Goal: Task Accomplishment & Management: Manage account settings

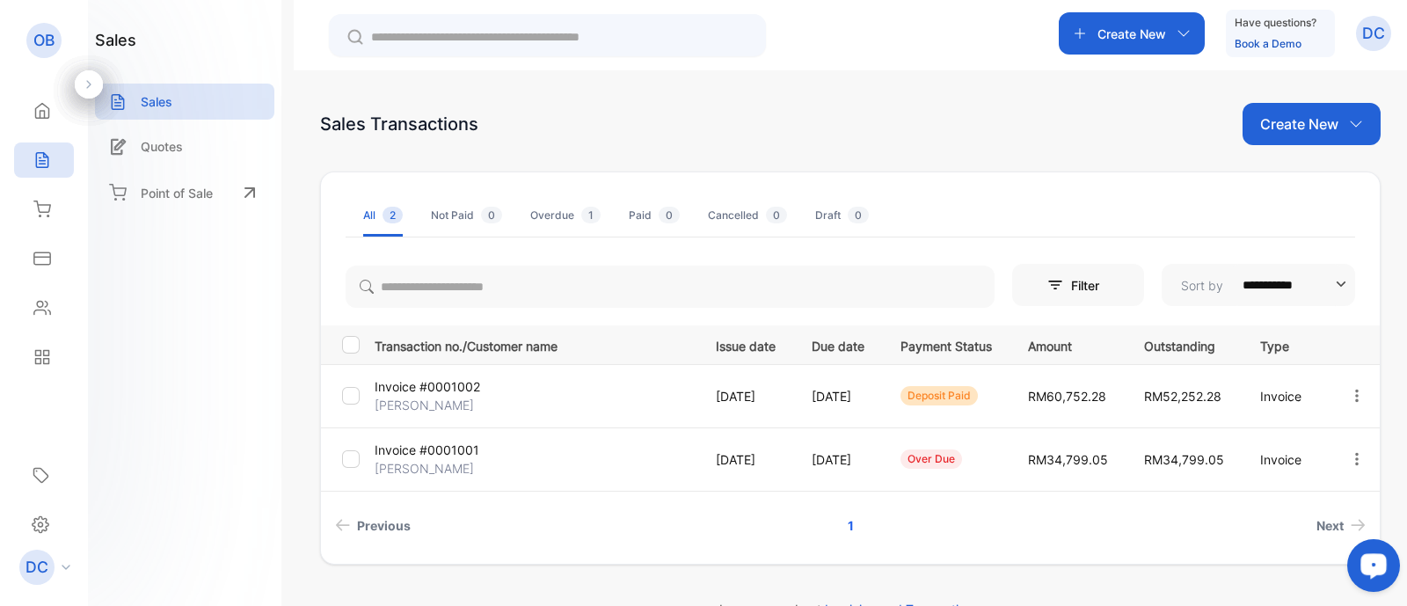
click at [746, 395] on p "[DATE]" at bounding box center [746, 396] width 60 height 18
click at [448, 382] on p "Invoice #0001002" at bounding box center [428, 386] width 106 height 18
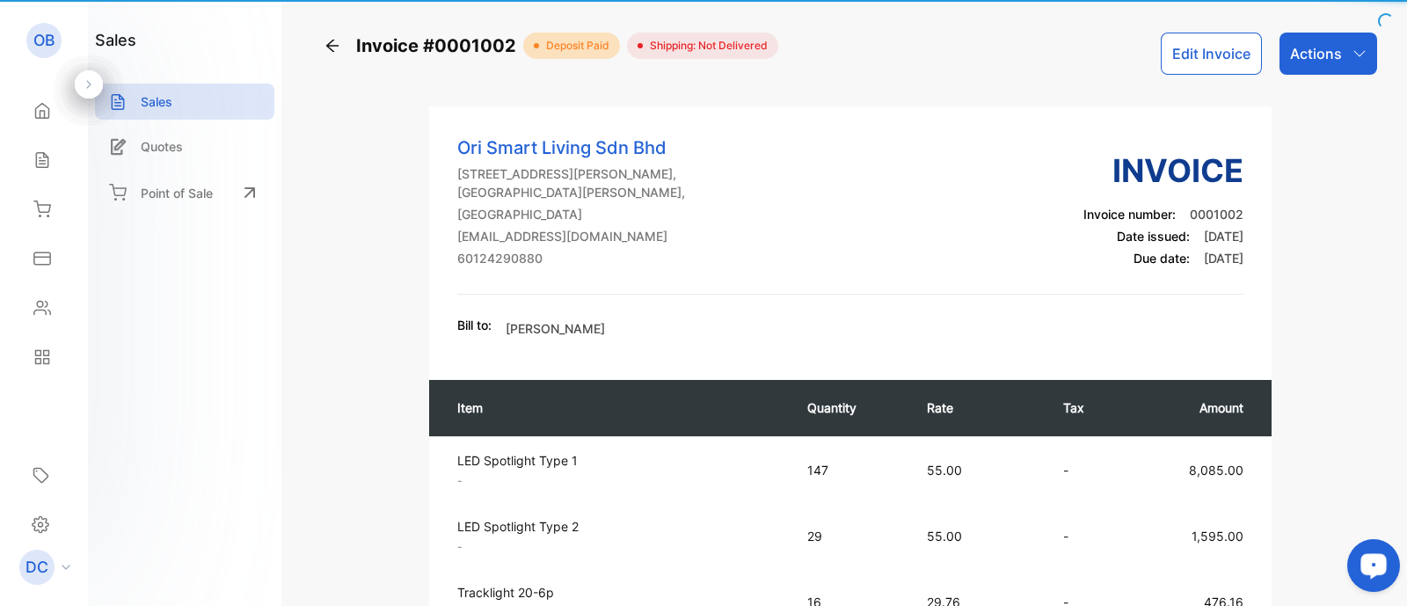
click at [448, 382] on th "Item" at bounding box center [609, 408] width 360 height 56
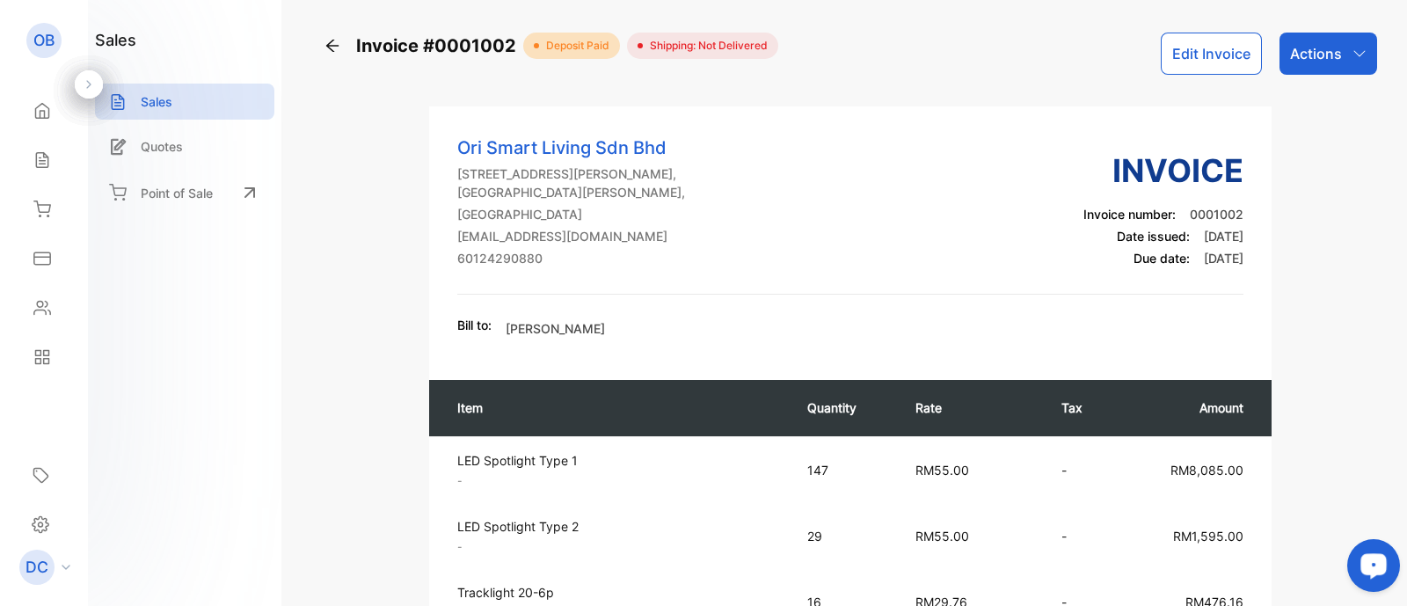
click at [1305, 46] on p "Actions" at bounding box center [1316, 53] width 52 height 21
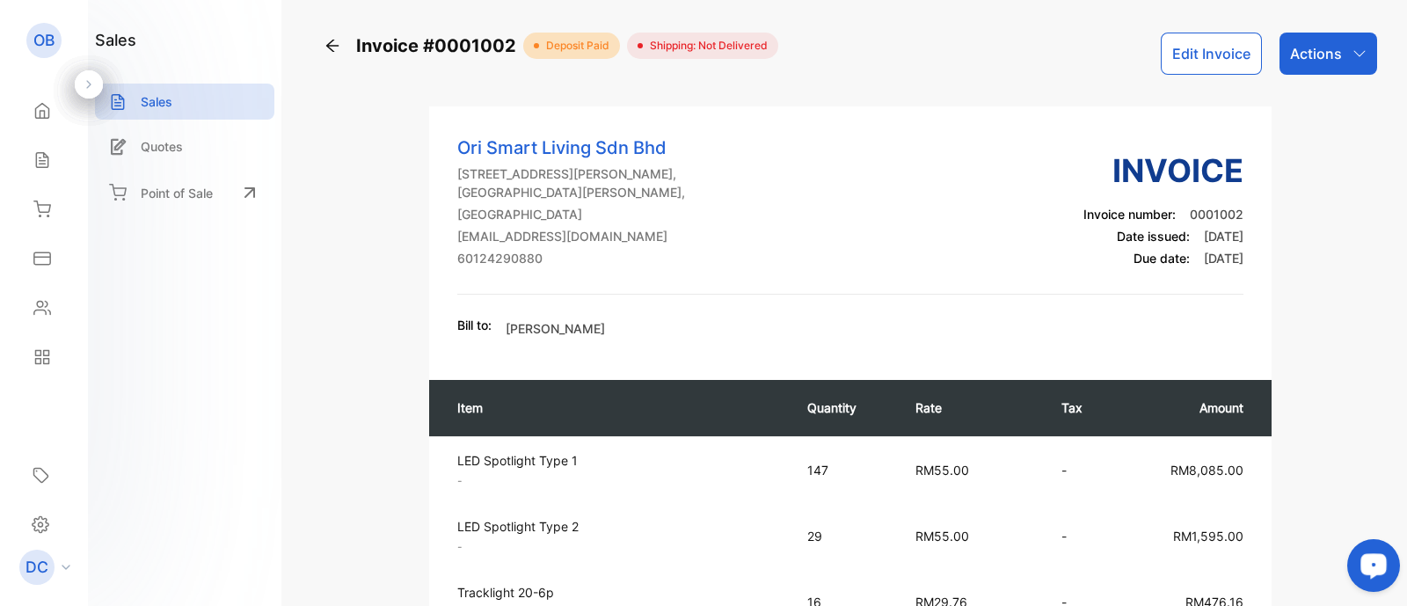
click at [324, 41] on icon at bounding box center [333, 46] width 18 height 18
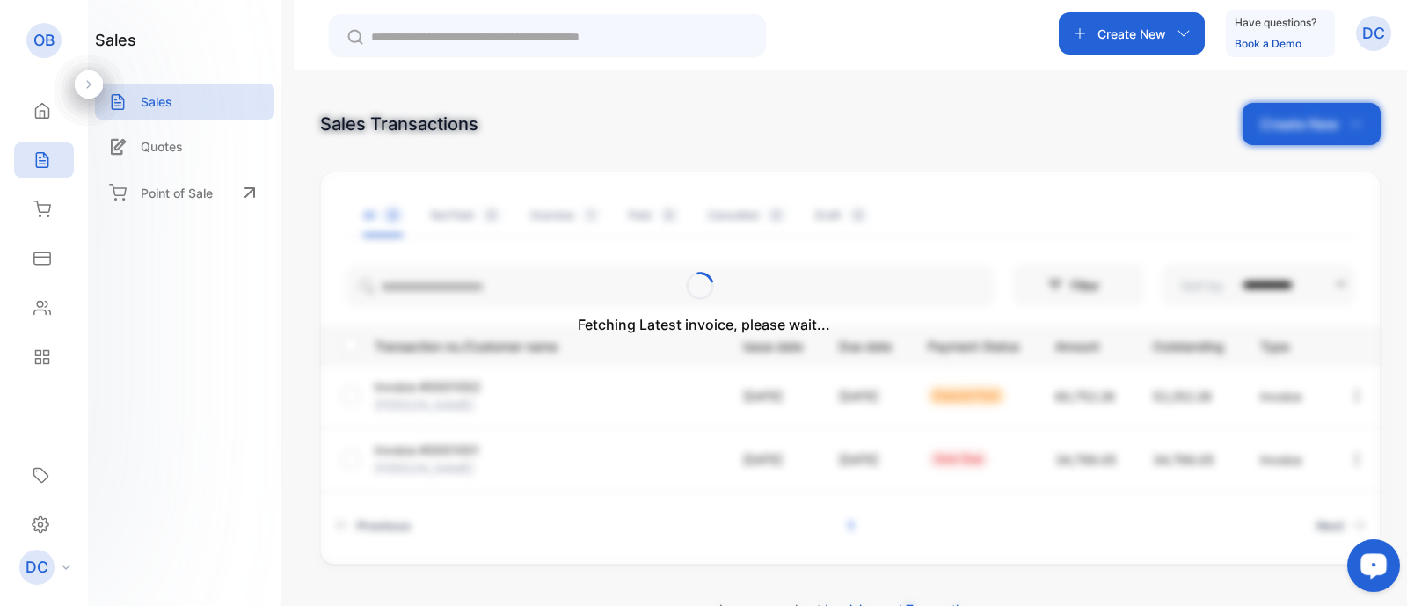
click at [212, 98] on div "Fetching Latest invoice, please wait..." at bounding box center [703, 303] width 1407 height 606
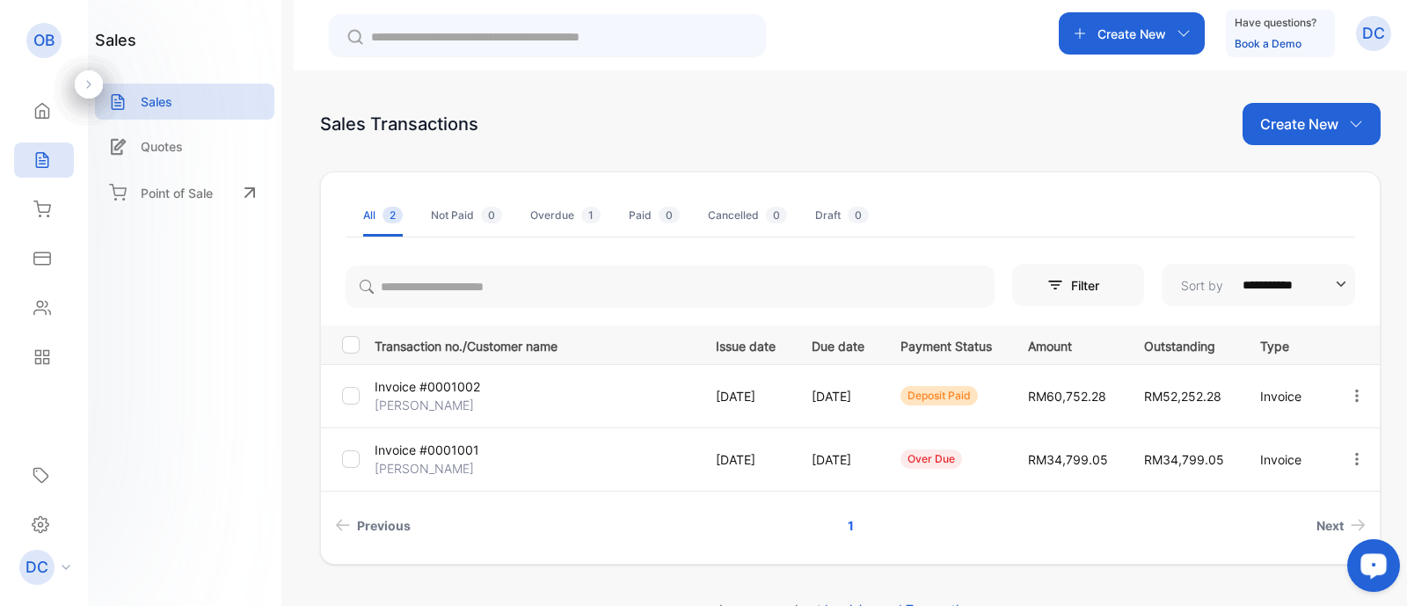
click at [425, 387] on p "Invoice #0001002" at bounding box center [428, 386] width 106 height 18
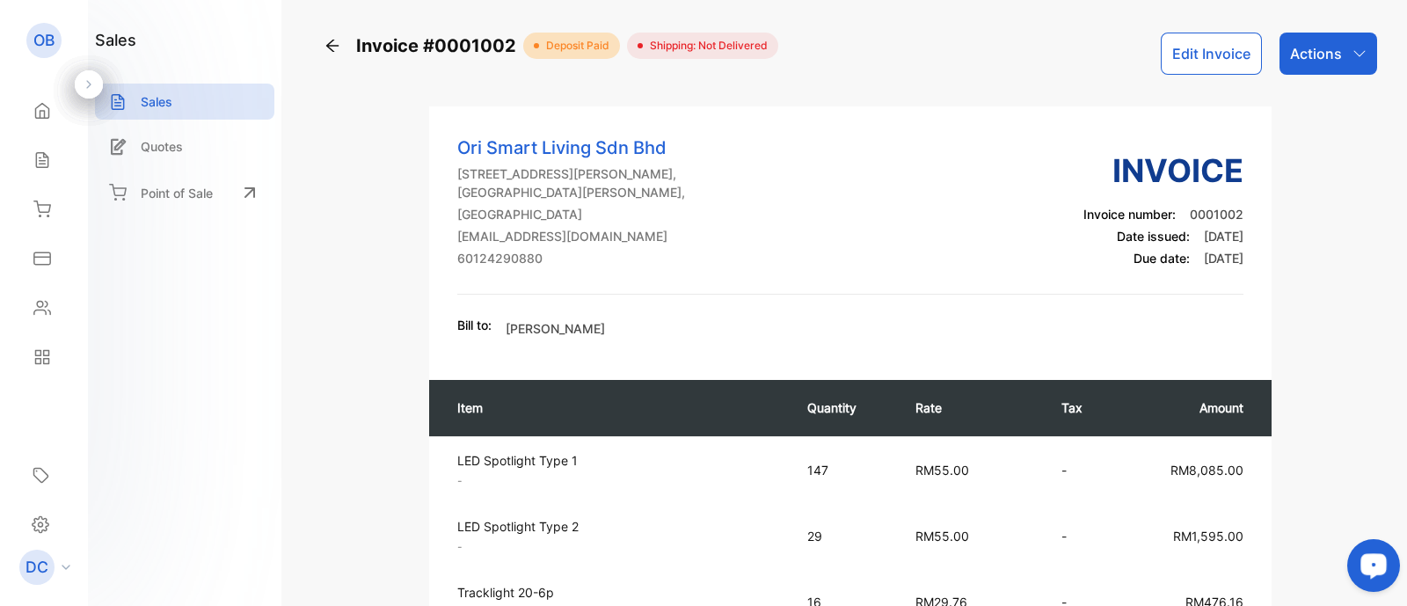
click at [1319, 45] on p "Actions" at bounding box center [1316, 53] width 52 height 21
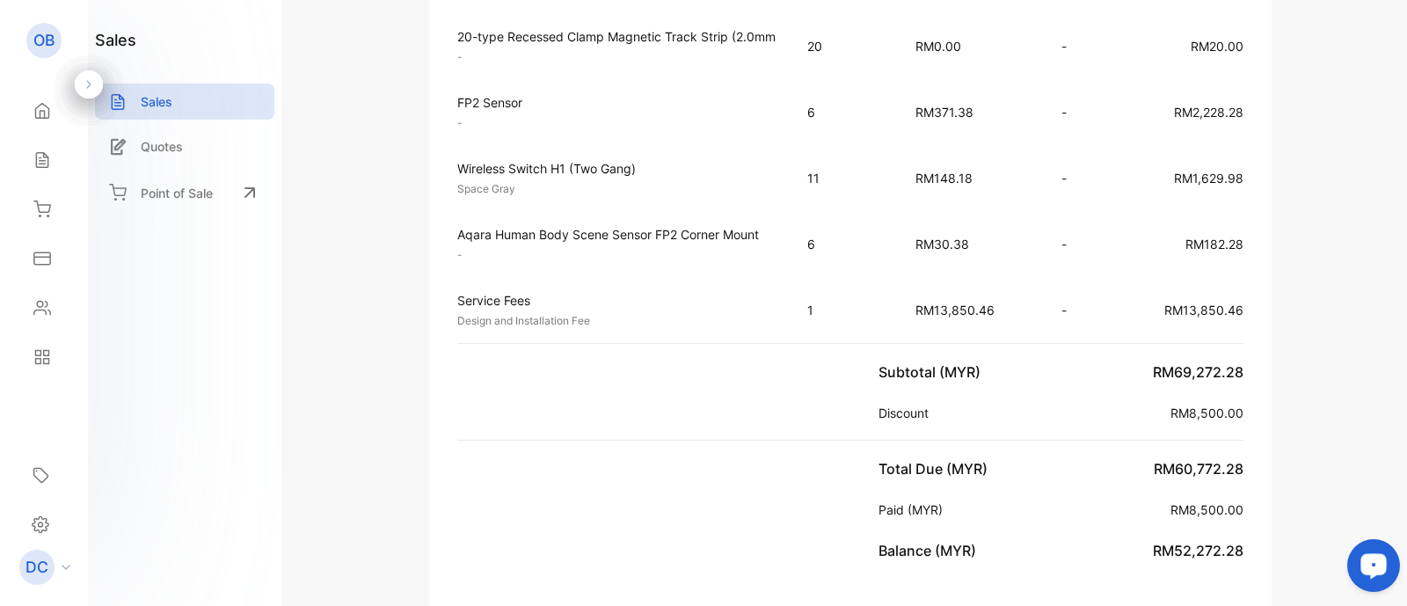
scroll to position [1678, 0]
click at [1190, 404] on span "RM8,500.00" at bounding box center [1206, 411] width 73 height 15
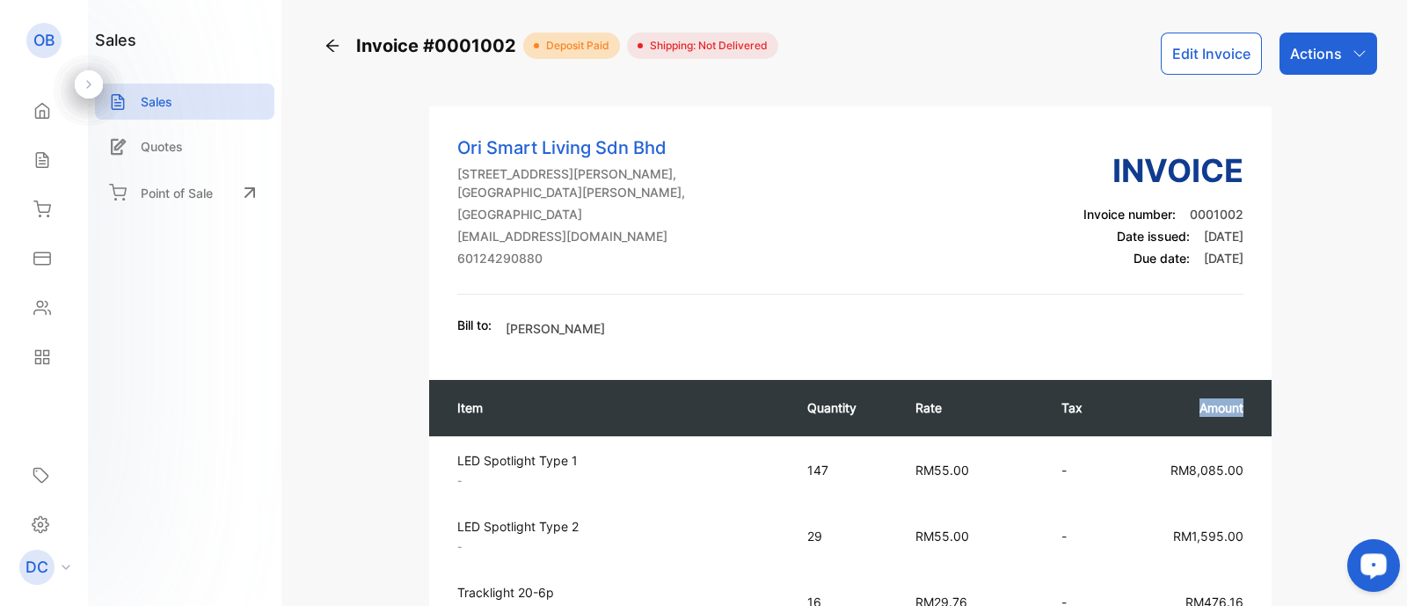
click at [1190, 402] on p "Amount" at bounding box center [1188, 407] width 110 height 18
click at [1299, 63] on p "Actions" at bounding box center [1316, 53] width 52 height 21
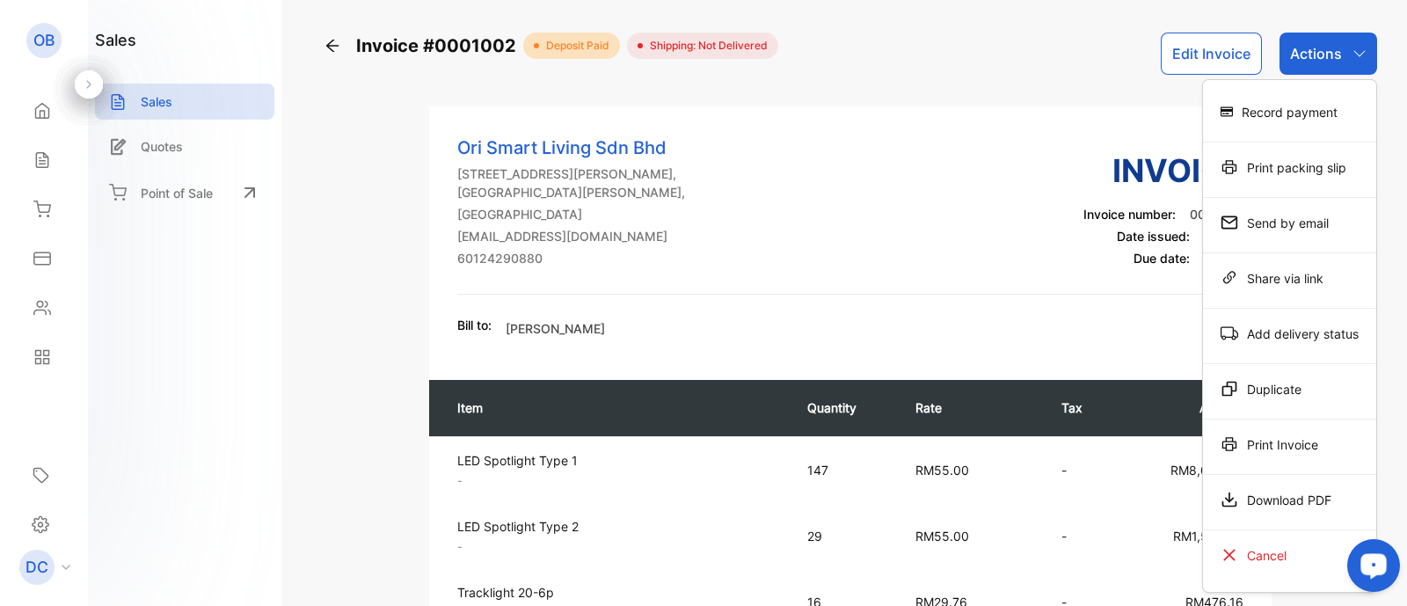
click at [1126, 193] on h3 "Invoice" at bounding box center [1163, 170] width 160 height 47
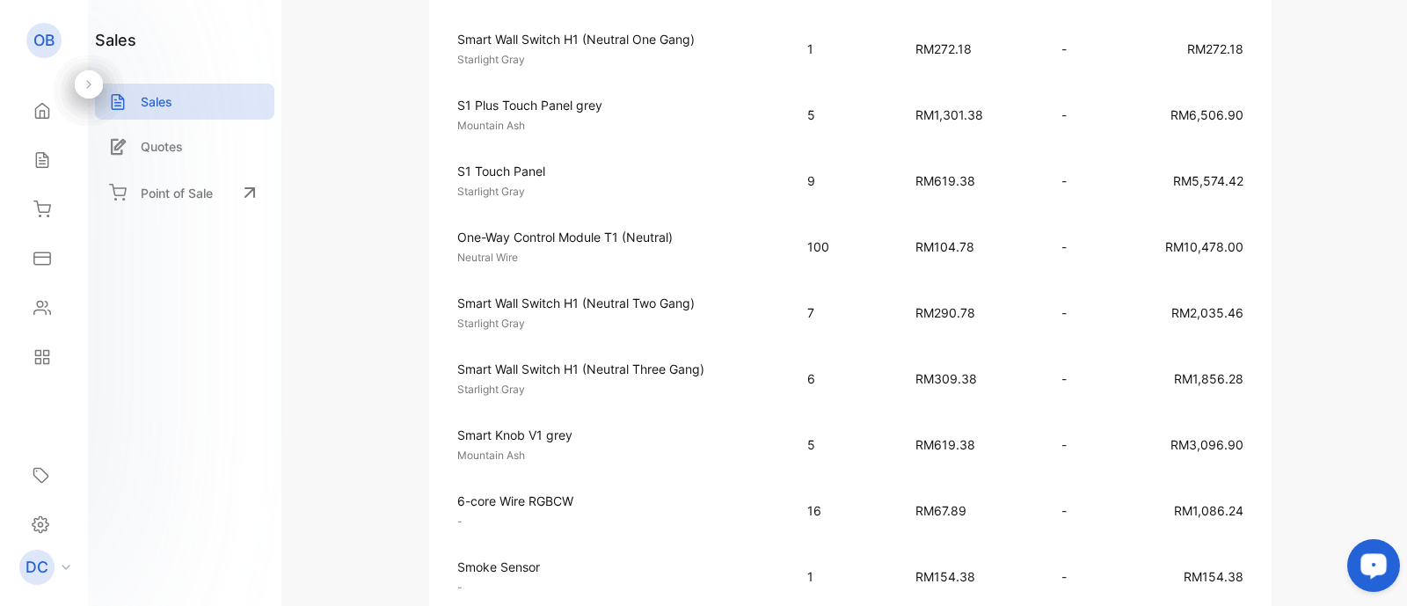
scroll to position [857, 0]
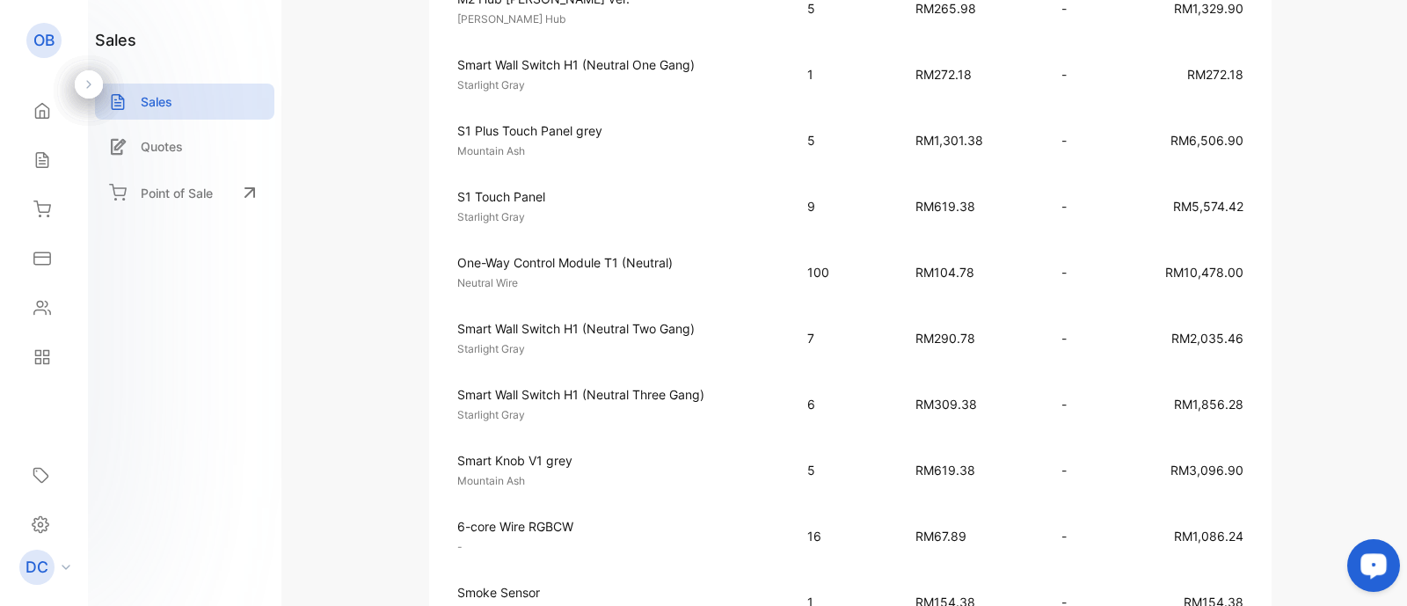
click at [620, 72] on div "Smart Wall Switch H1 (Neutral One Gang) Starlight Gray Unit price: RM272.18" at bounding box center [616, 74] width 318 height 38
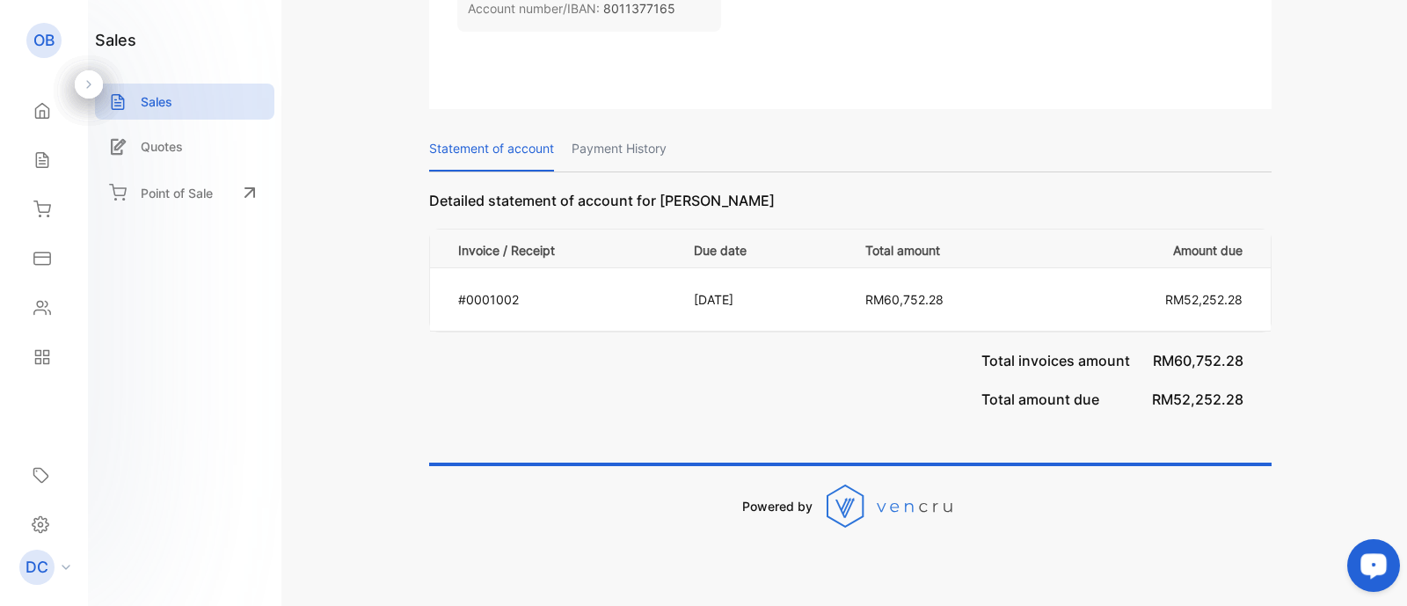
scroll to position [2423, 0]
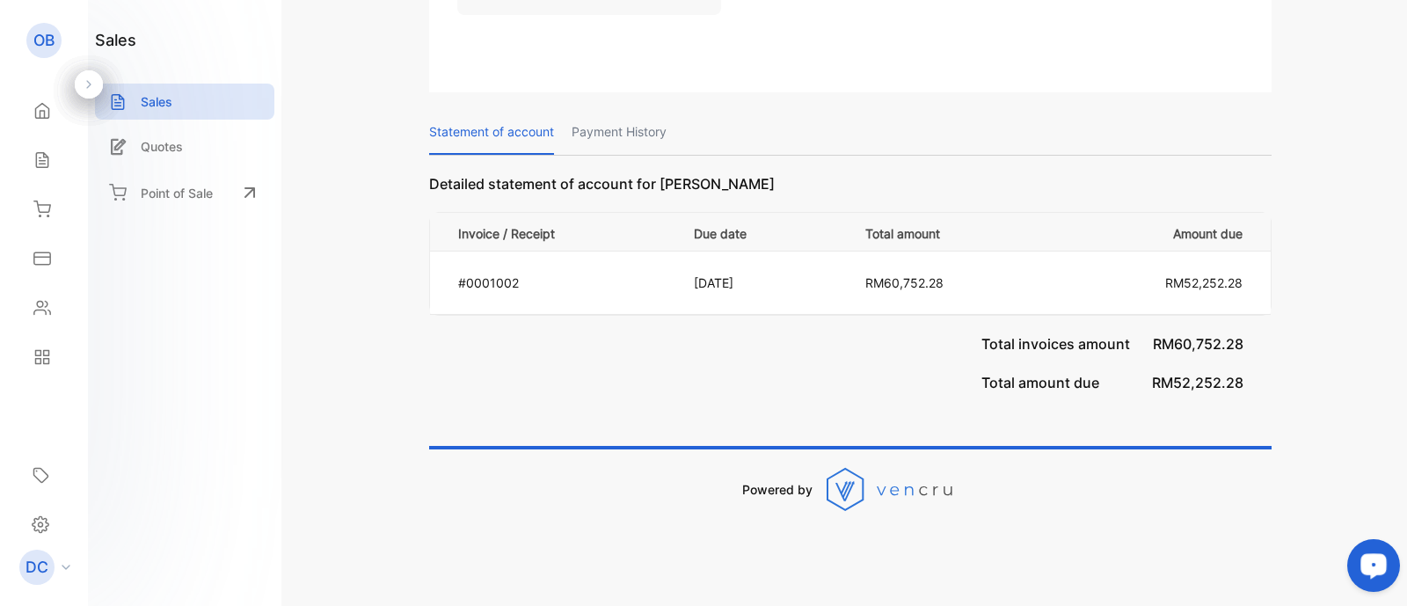
click at [1205, 346] on span "RM60,752.28" at bounding box center [1198, 344] width 91 height 18
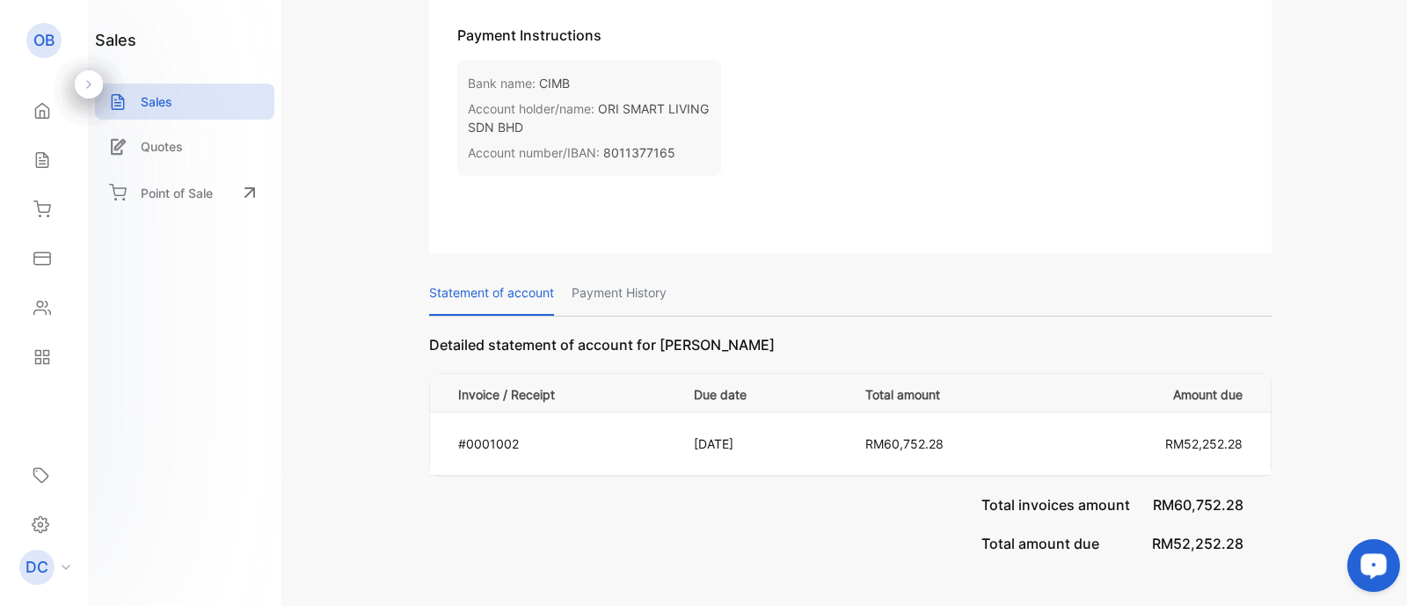
click at [636, 283] on p "Payment History" at bounding box center [618, 293] width 95 height 45
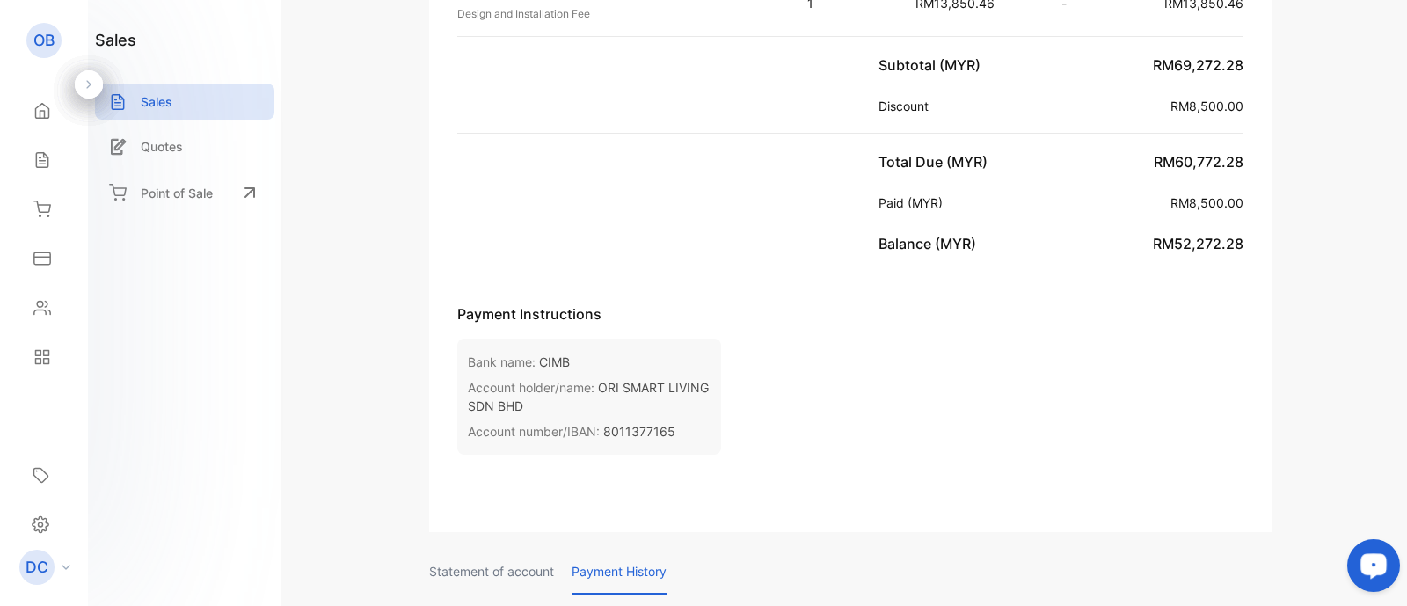
scroll to position [1903, 0]
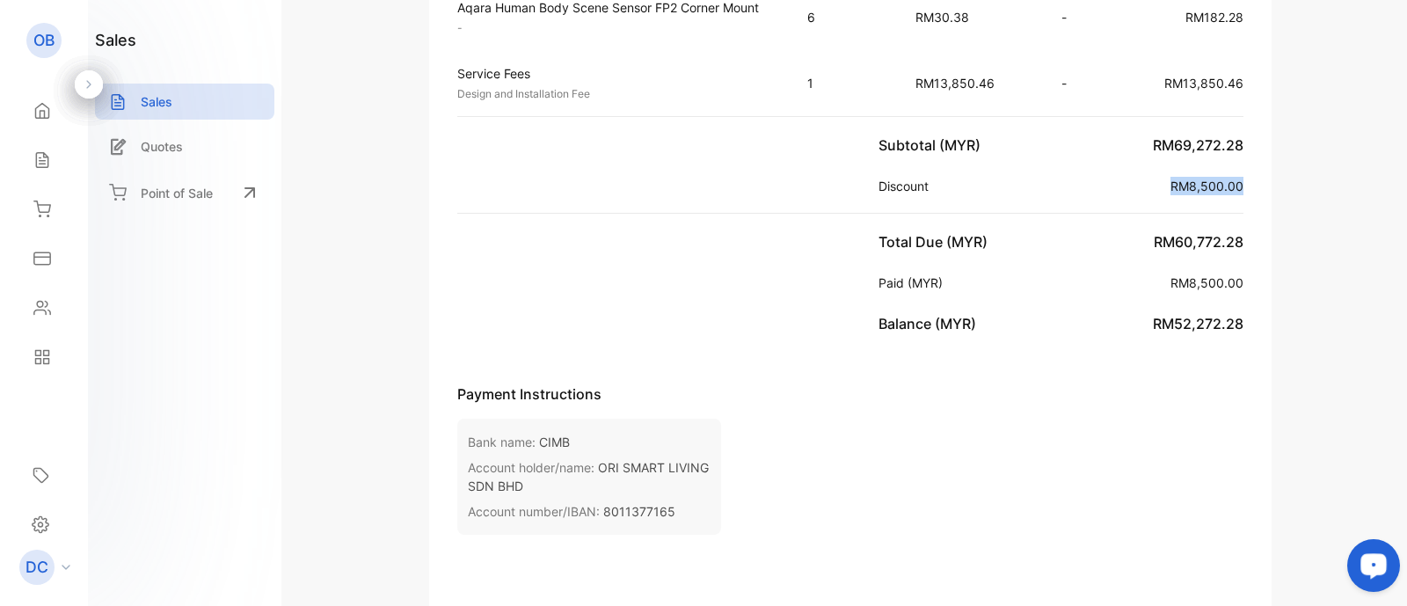
drag, startPoint x: 1168, startPoint y: 187, endPoint x: 1252, endPoint y: 186, distance: 84.4
click at [1252, 186] on div "Subtotal (MYR) RM69,272.28 Discount RM8,500.00" at bounding box center [1060, 165] width 421 height 96
drag, startPoint x: 1252, startPoint y: 186, endPoint x: 892, endPoint y: 185, distance: 359.6
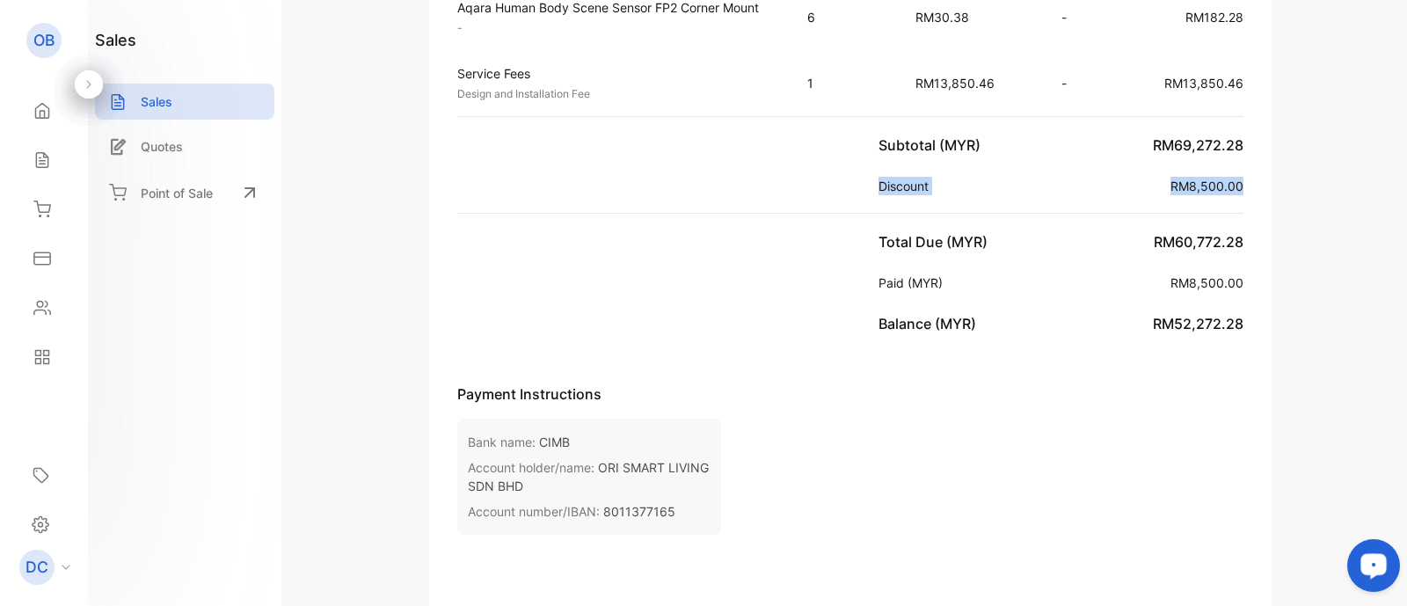
click at [892, 185] on div "Subtotal (MYR) RM69,272.28 Discount RM8,500.00" at bounding box center [1060, 165] width 421 height 96
click at [892, 185] on p "Discount" at bounding box center [906, 186] width 57 height 18
click at [156, 104] on p "Sales" at bounding box center [157, 101] width 32 height 18
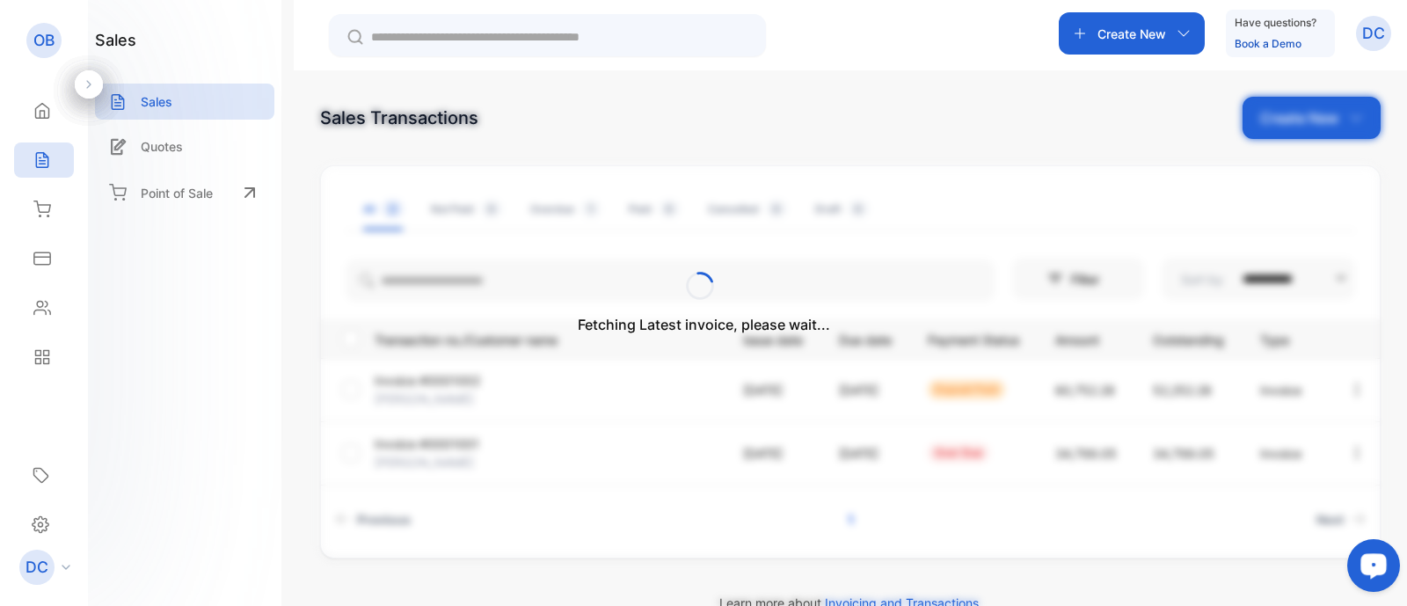
scroll to position [40, 0]
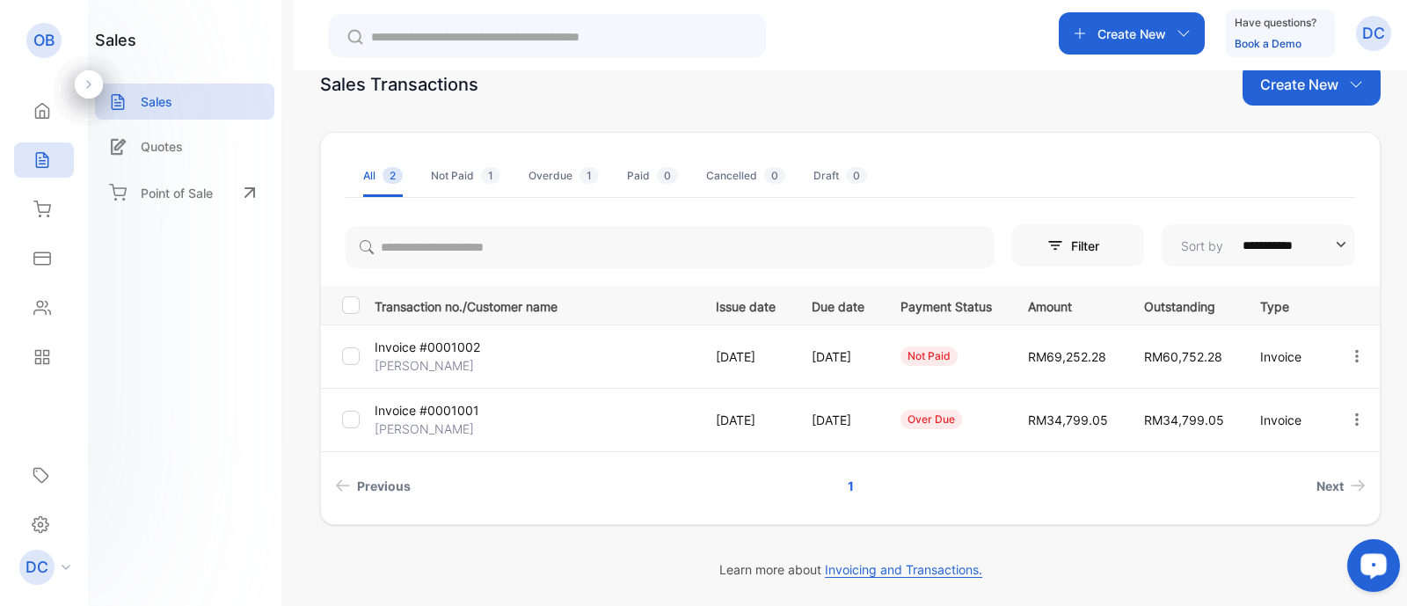
click at [434, 345] on p "Invoice #0001002" at bounding box center [428, 347] width 106 height 18
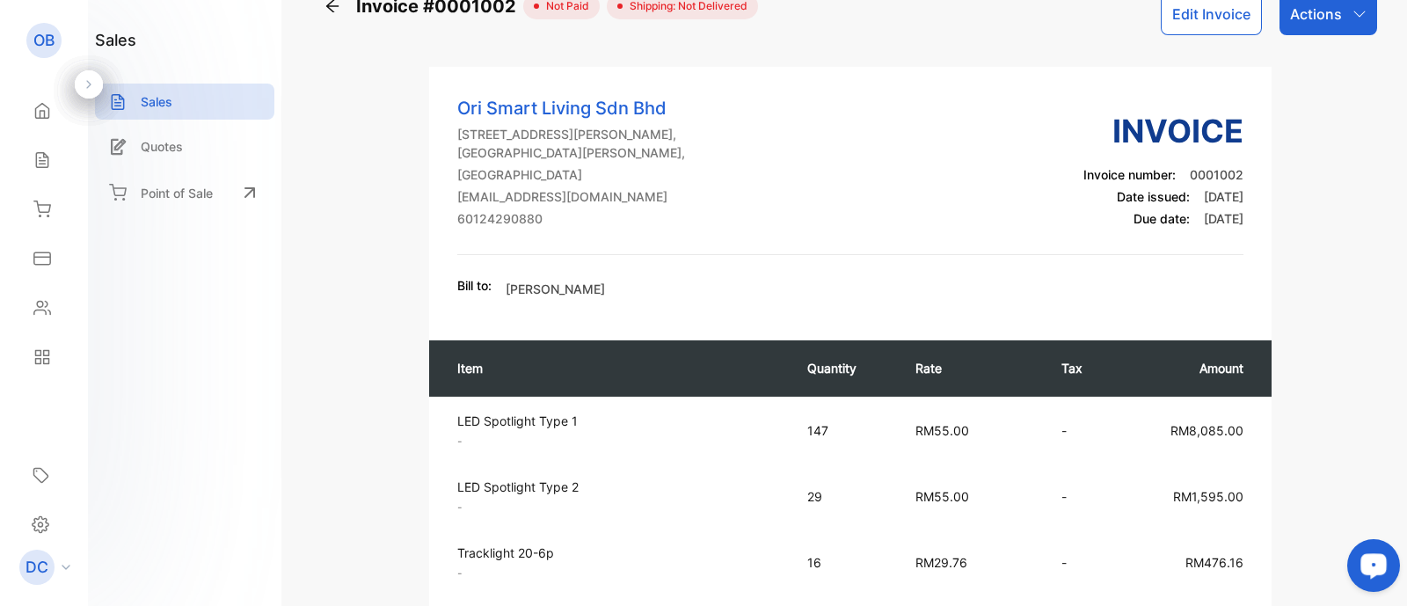
click at [1187, 21] on button "Edit Invoice" at bounding box center [1211, 14] width 101 height 42
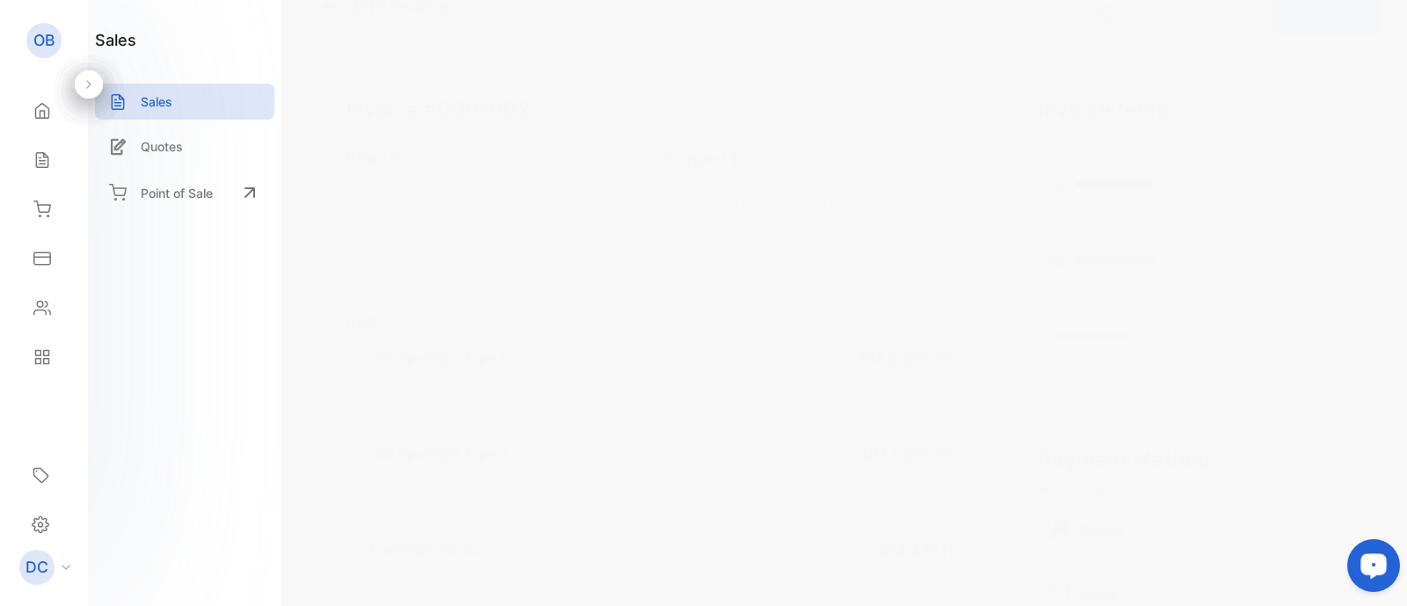
type input "**********"
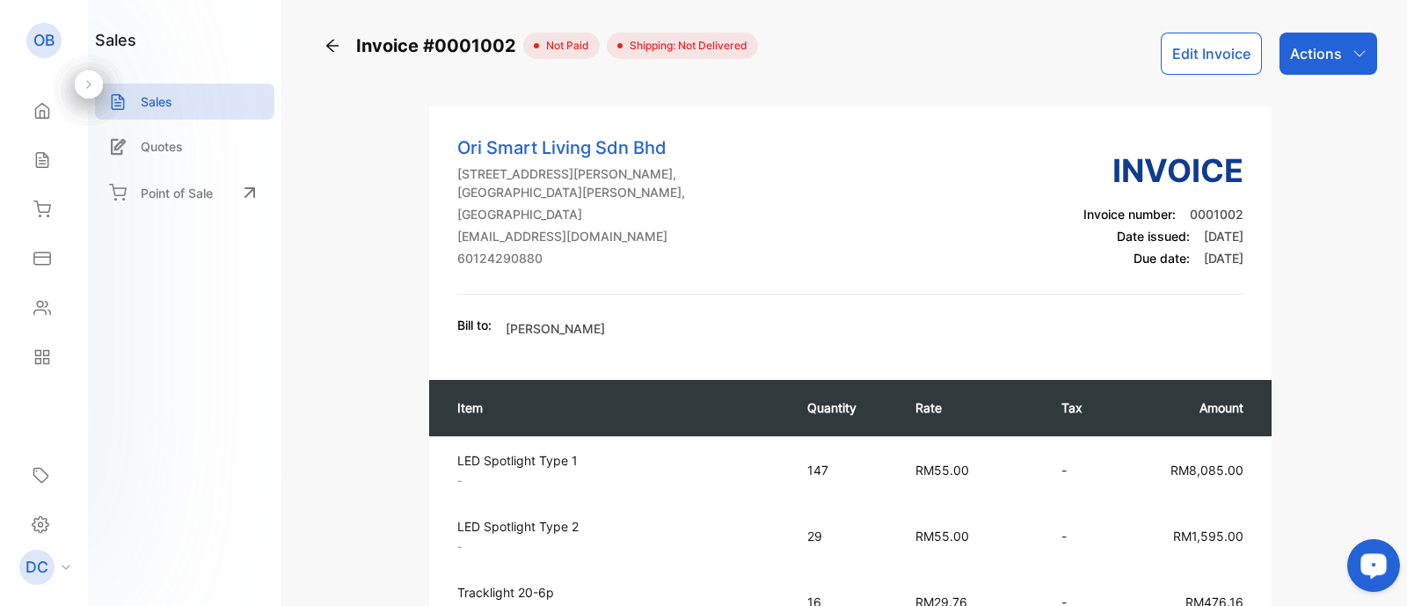
click at [1217, 43] on button "Edit Invoice" at bounding box center [1211, 54] width 101 height 42
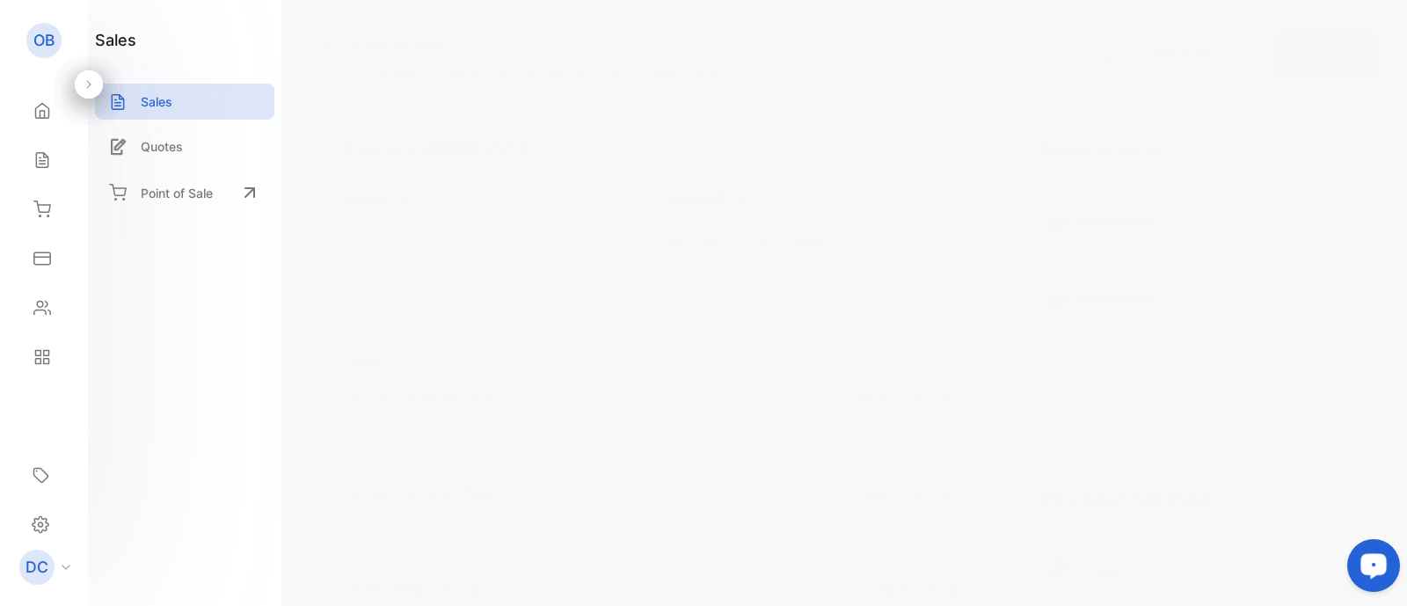
type input "**********"
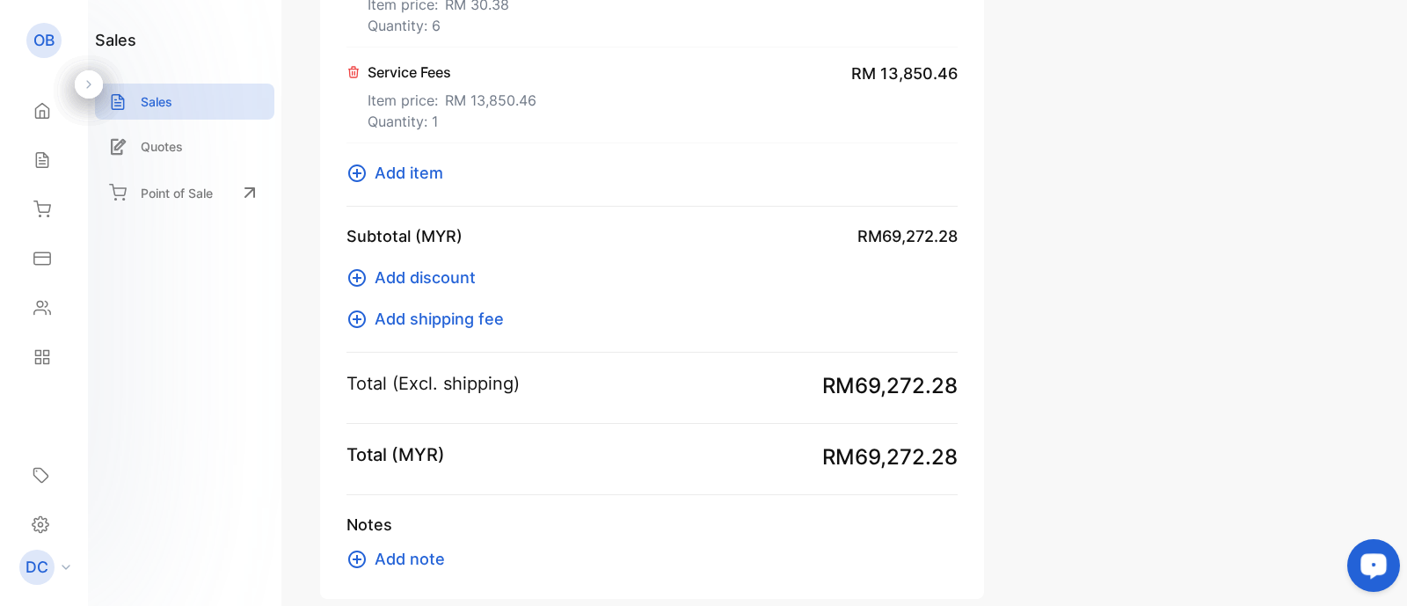
scroll to position [2616, 0]
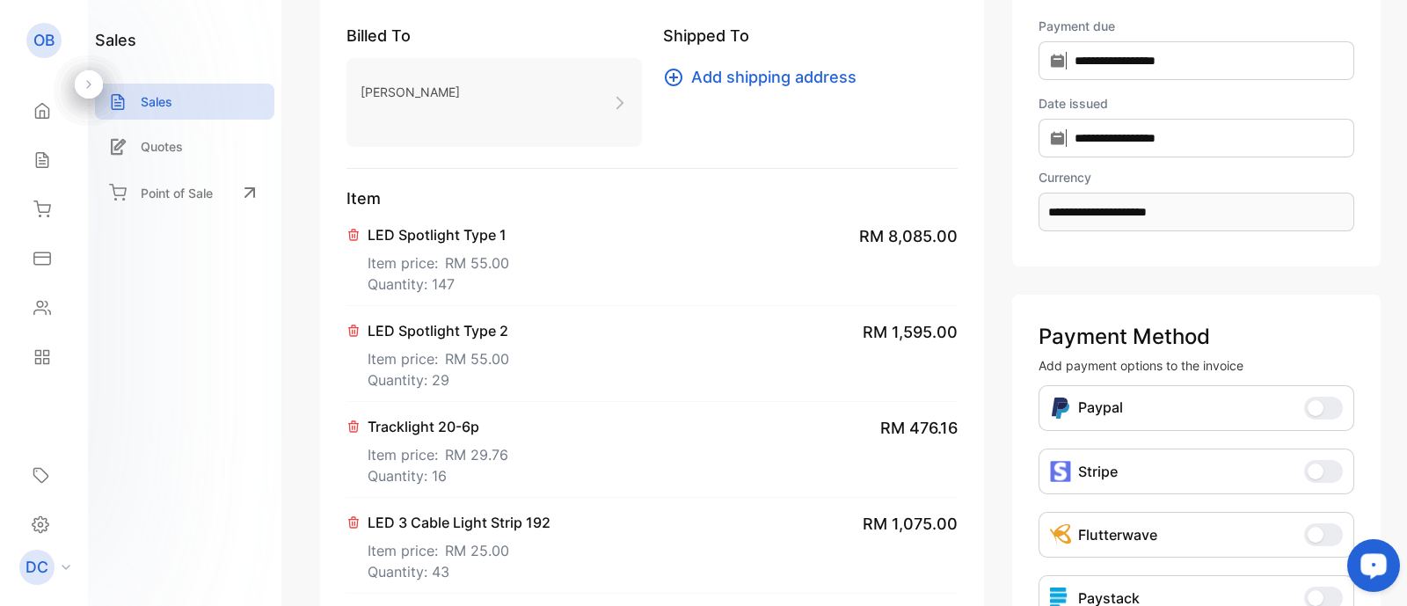
scroll to position [166, 0]
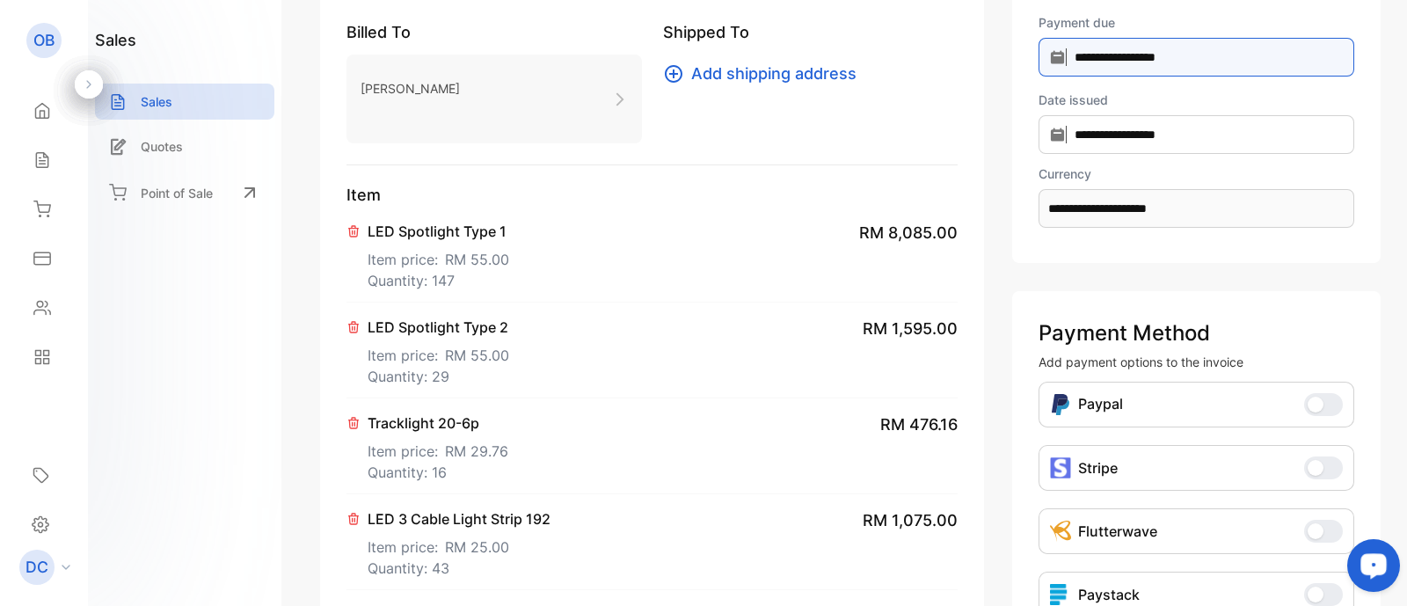
click at [1139, 46] on input "**********" at bounding box center [1196, 57] width 316 height 39
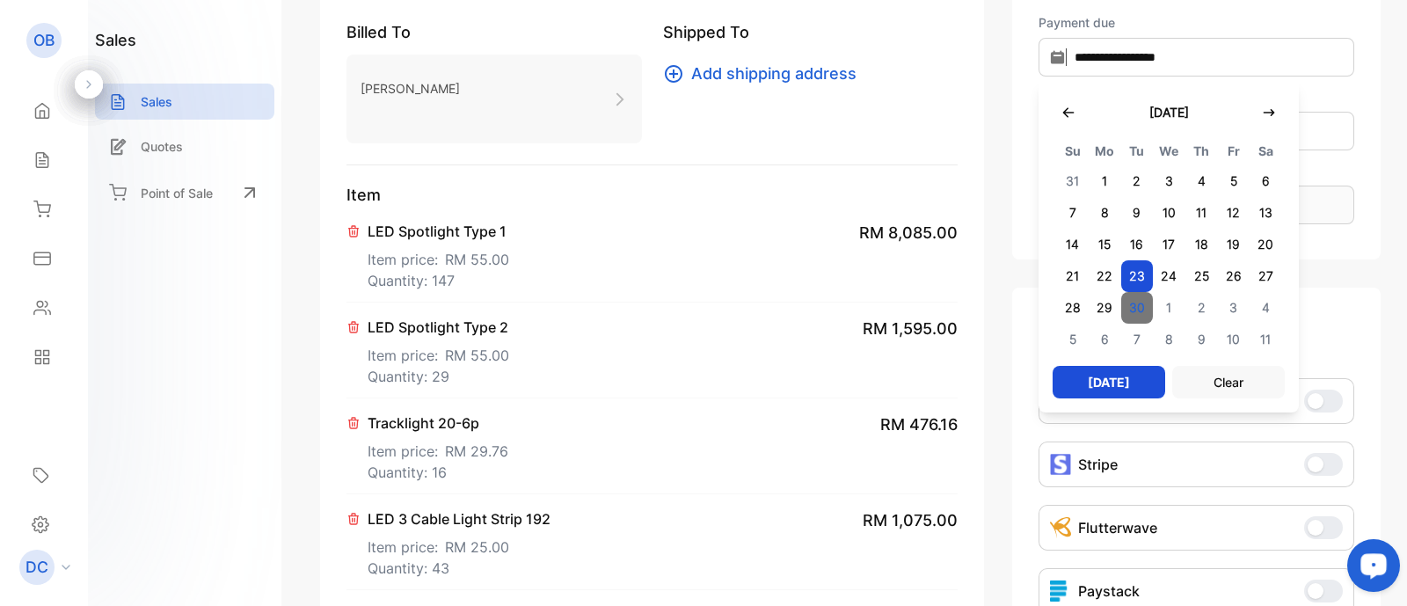
click at [1139, 307] on span "30" at bounding box center [1137, 308] width 33 height 32
type input "**********"
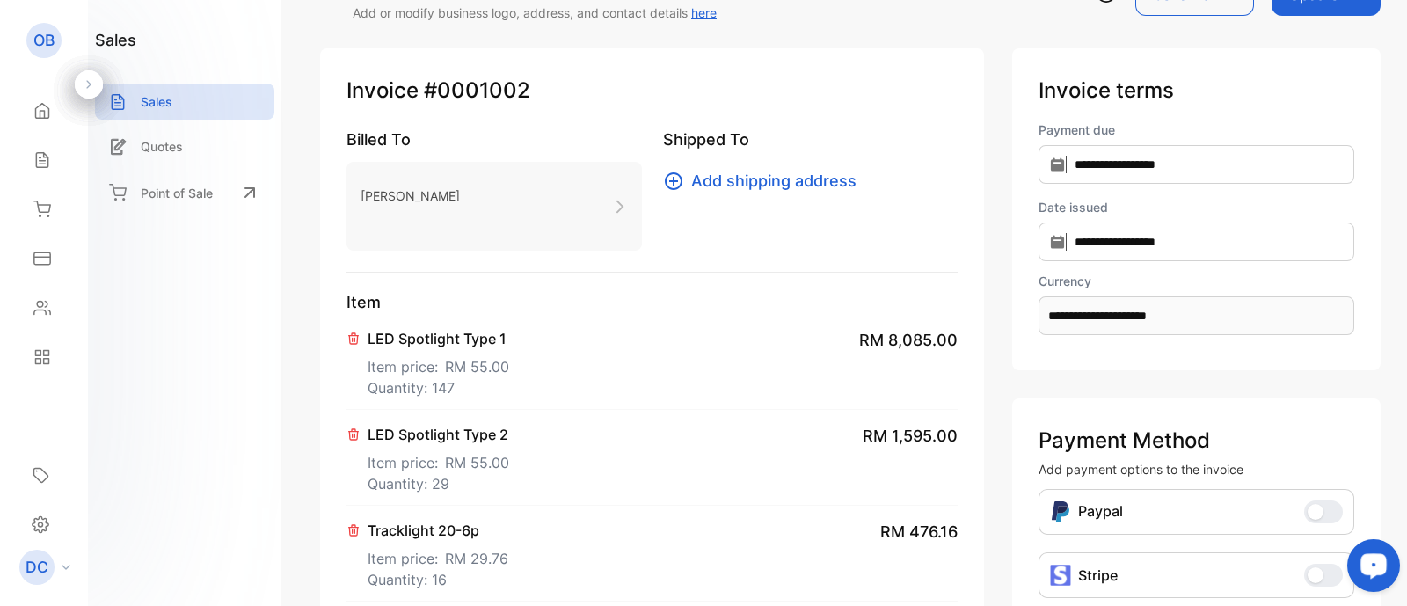
scroll to position [0, 0]
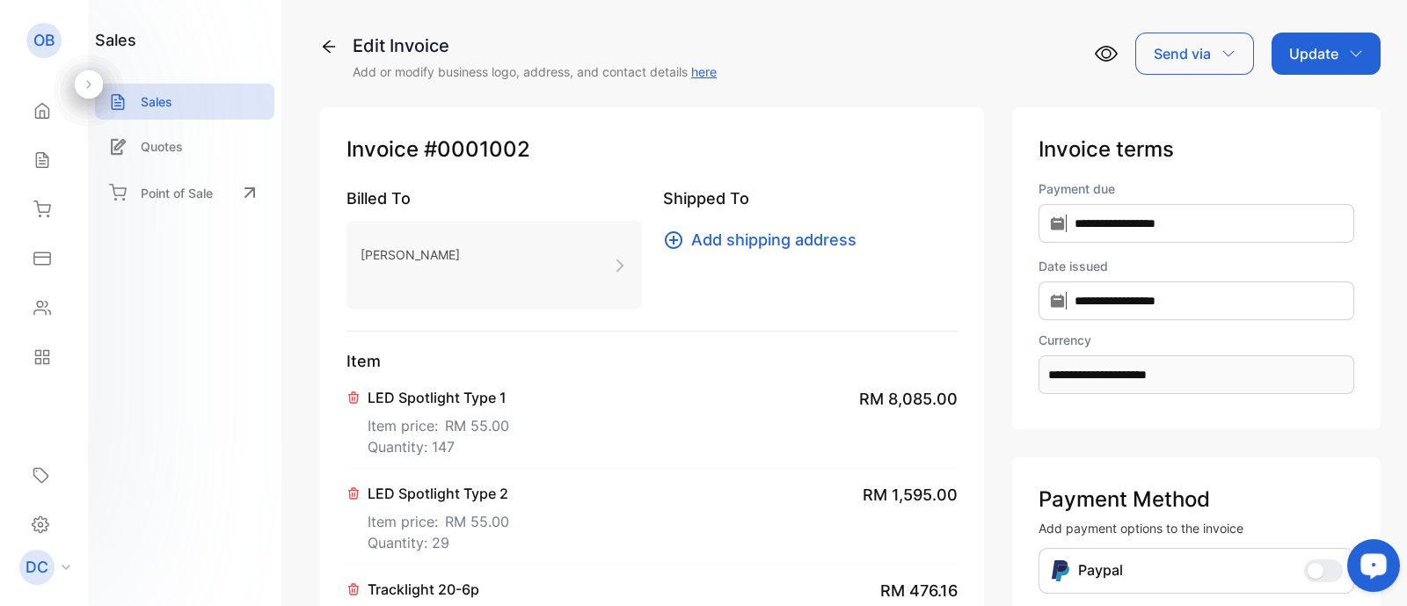
click at [1310, 55] on p "Update" at bounding box center [1313, 53] width 49 height 21
click at [1319, 106] on div "Invoice" at bounding box center [1328, 111] width 101 height 35
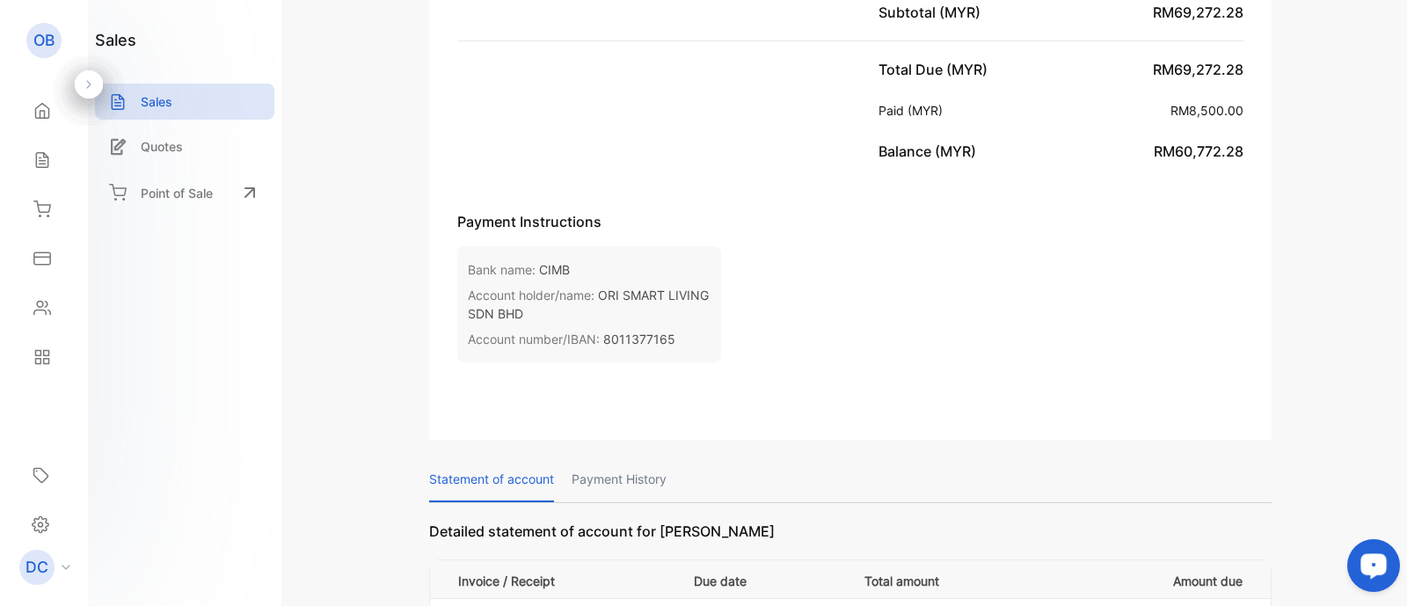
scroll to position [2384, 0]
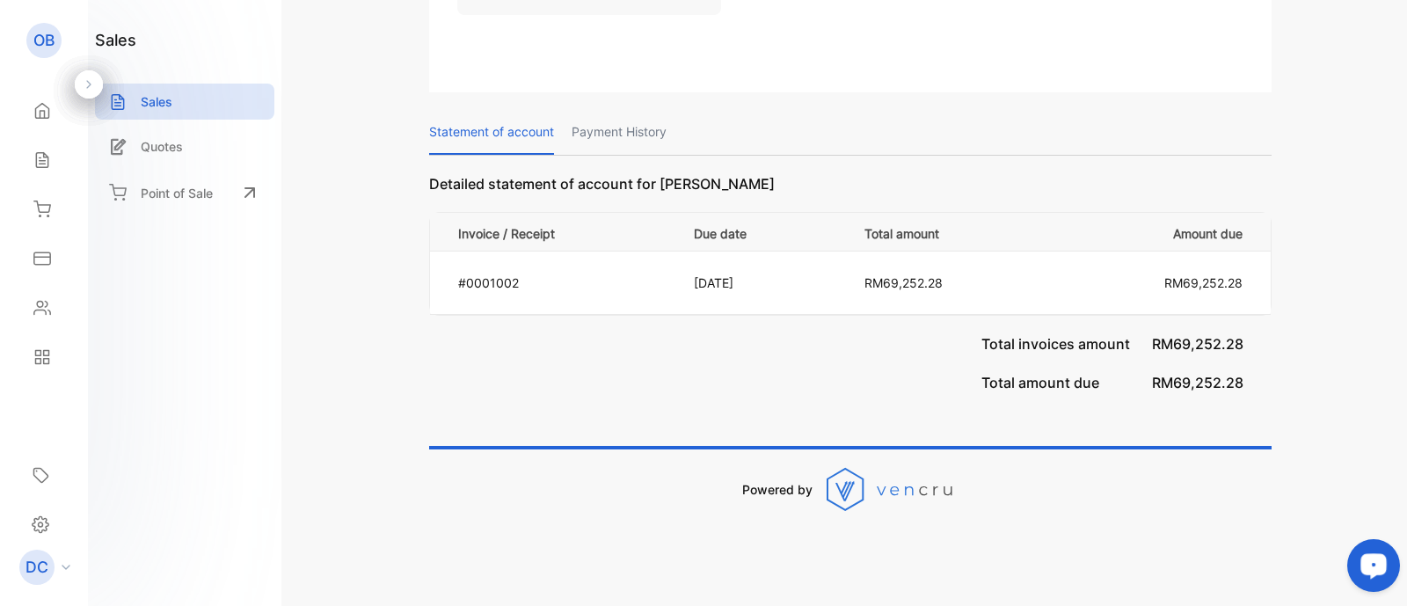
drag, startPoint x: 951, startPoint y: 483, endPoint x: 875, endPoint y: 480, distance: 76.5
click at [875, 480] on icon at bounding box center [891, 489] width 131 height 44
drag, startPoint x: 875, startPoint y: 480, endPoint x: 936, endPoint y: 491, distance: 62.6
click at [936, 491] on icon at bounding box center [891, 489] width 131 height 44
